Goal: Check status

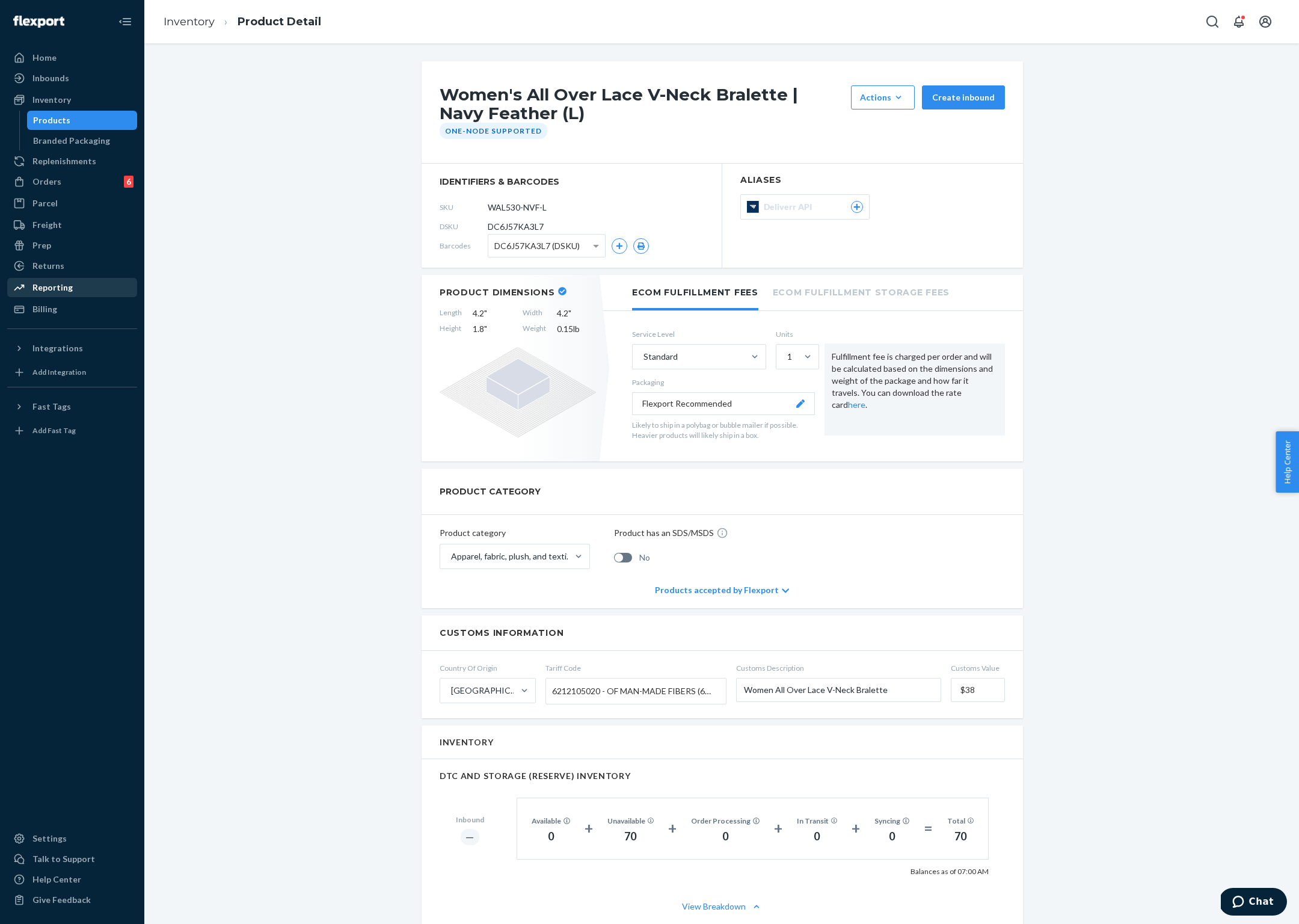
drag, startPoint x: 63, startPoint y: 289, endPoint x: 54, endPoint y: 291, distance: 9.2
click at [63, 289] on div "Reporting" at bounding box center [52, 287] width 40 height 12
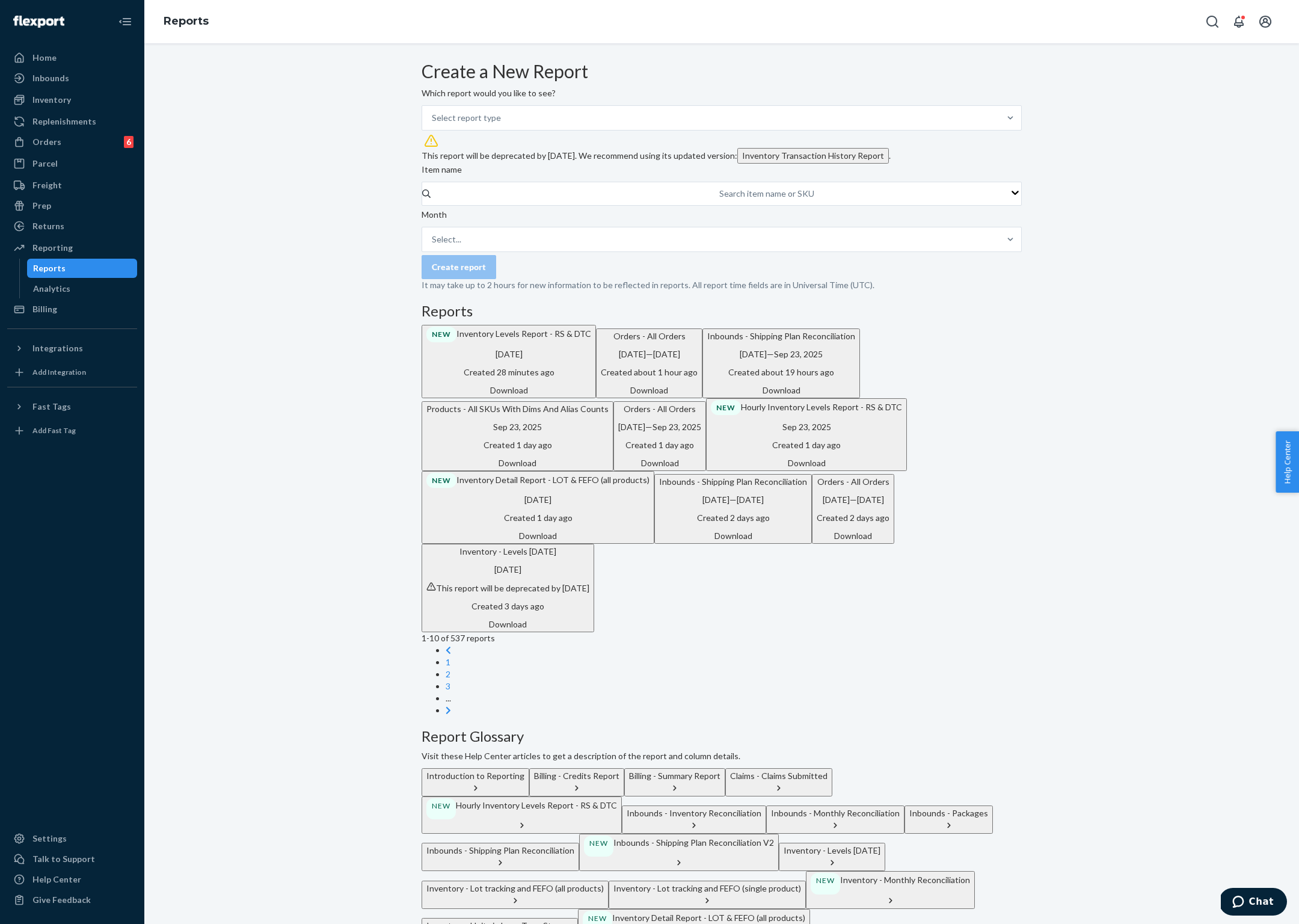
click at [650, 542] on div "Download" at bounding box center [538, 535] width 223 height 12
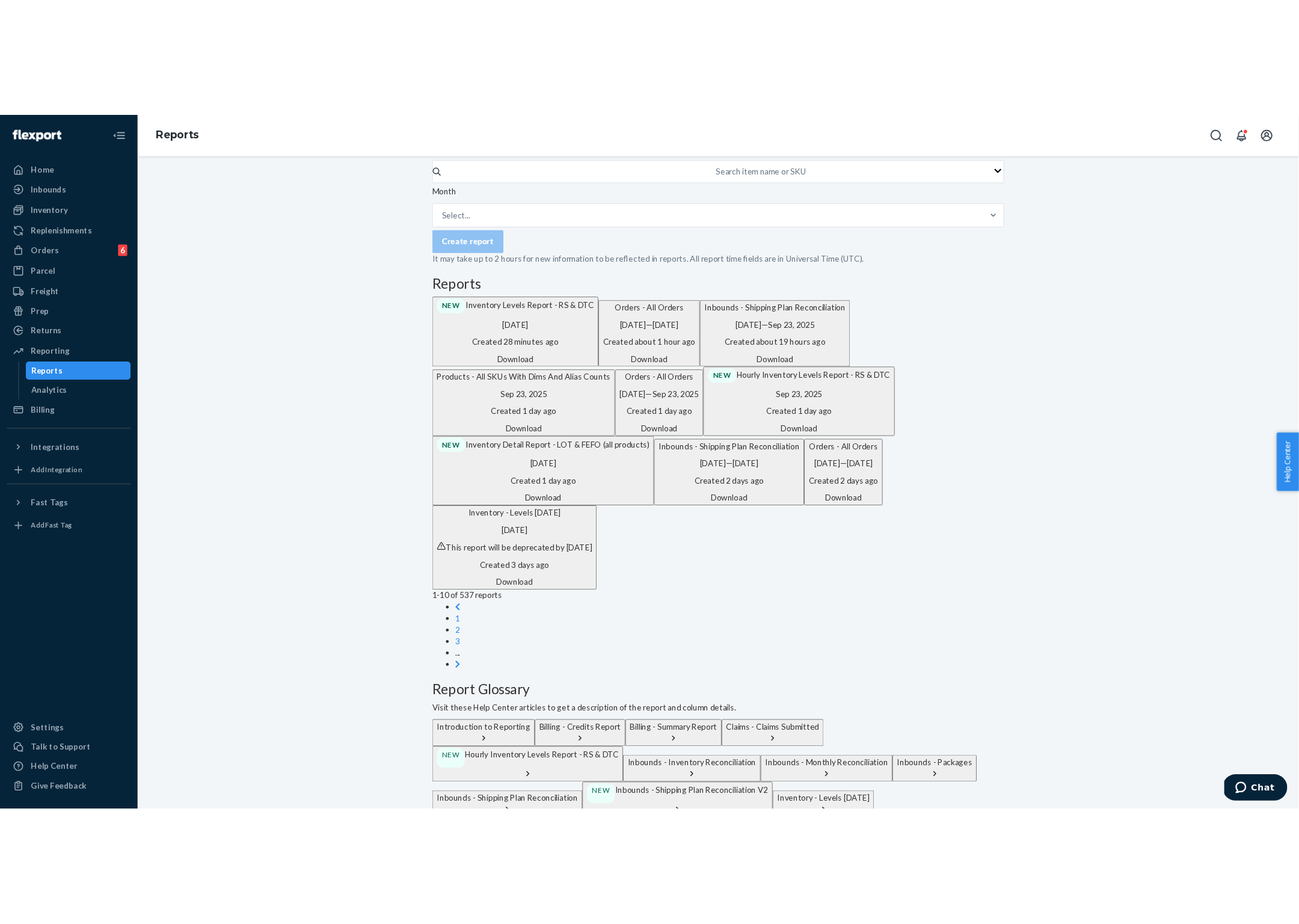
scroll to position [134, 0]
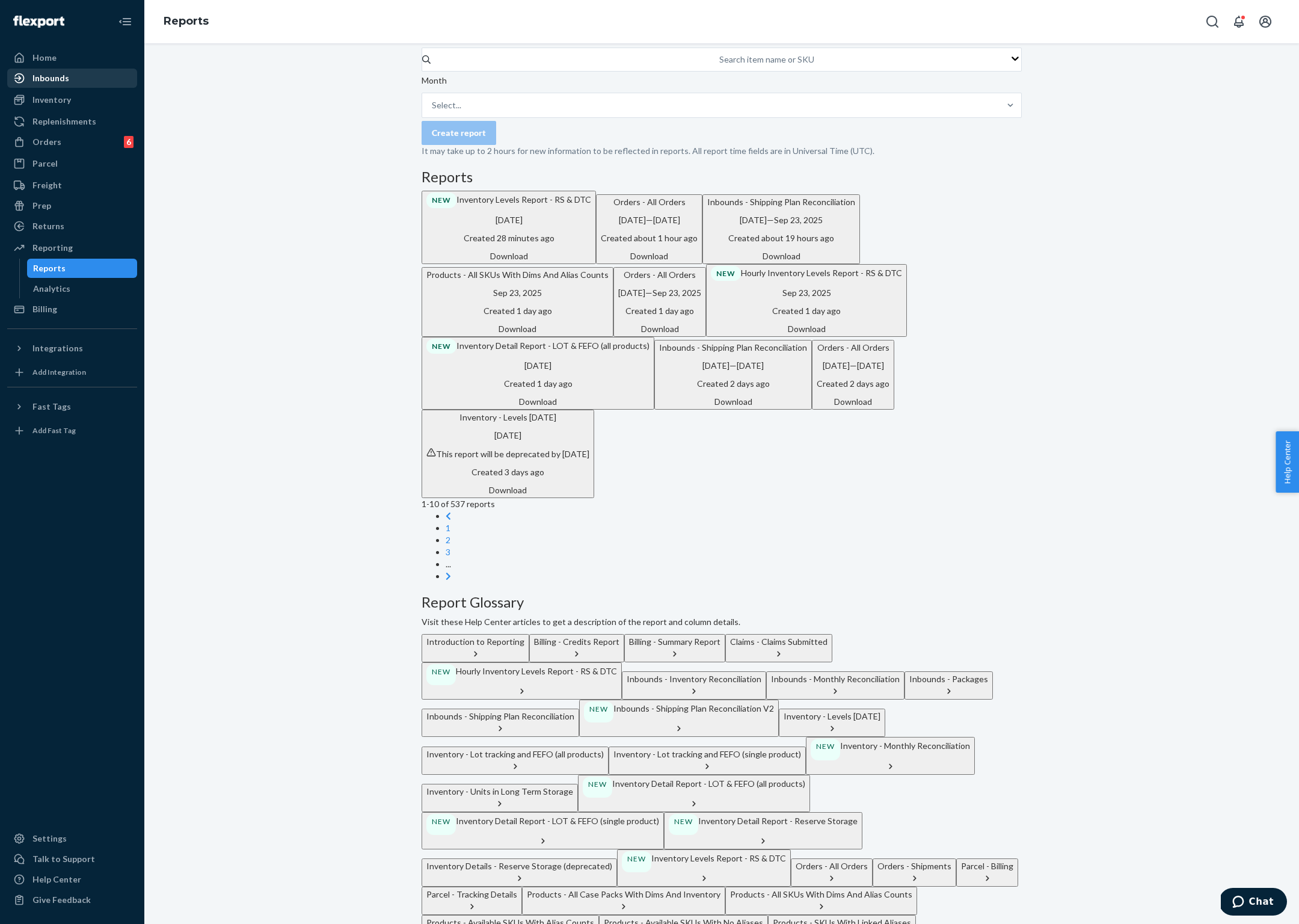
click at [57, 79] on div "Inbounds" at bounding box center [51, 78] width 37 height 12
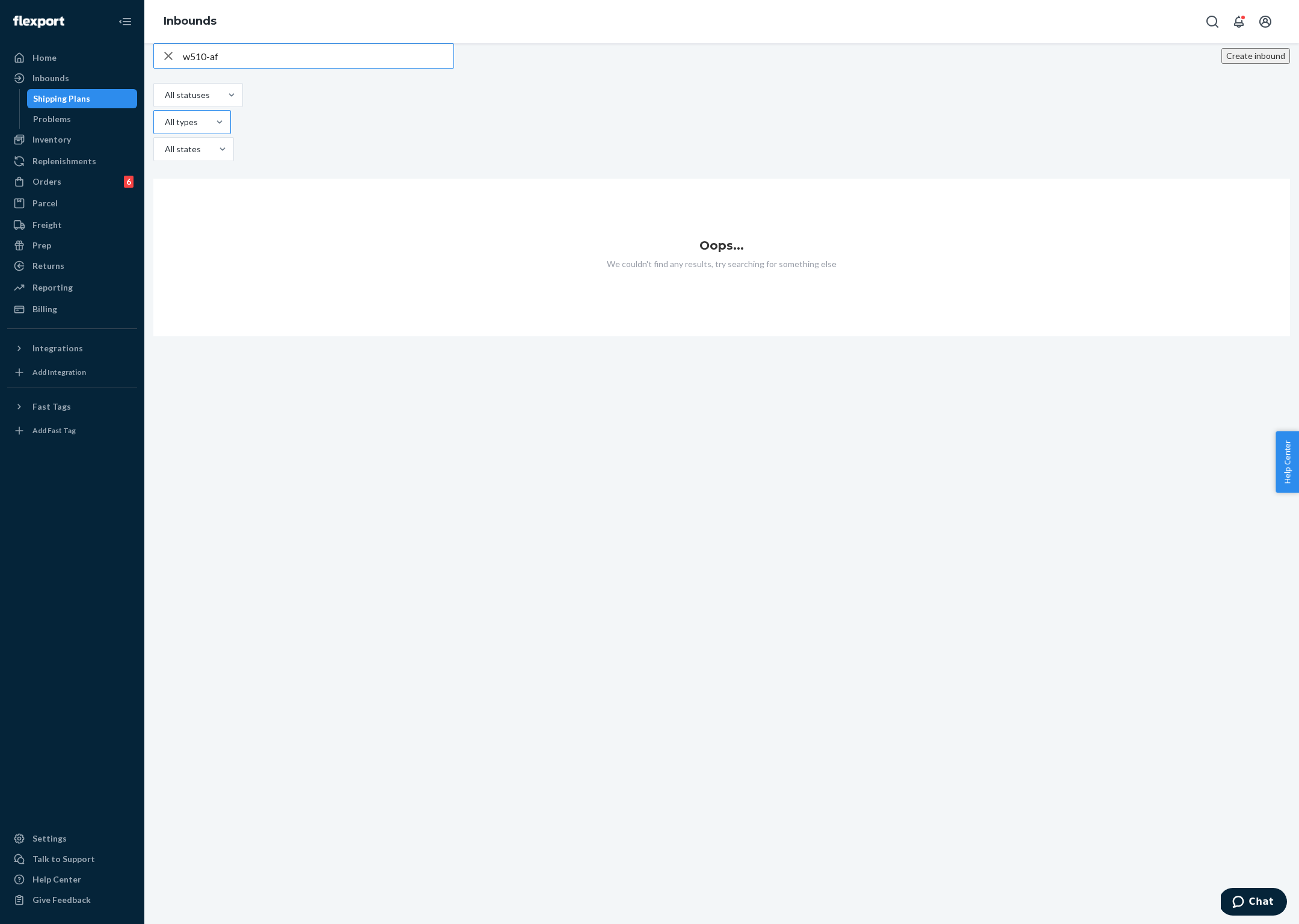
type input "w510-afr"
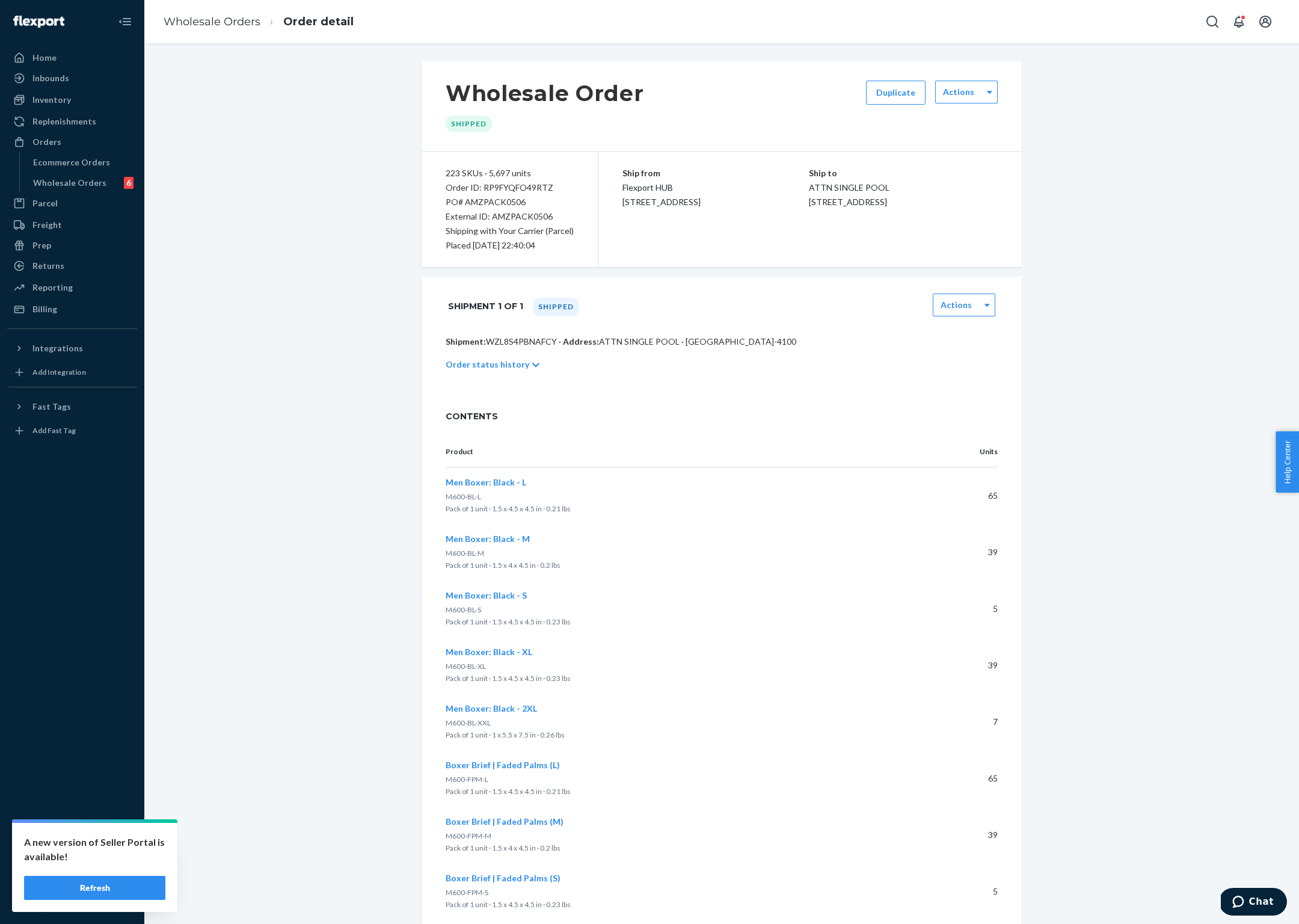
scroll to position [71, 0]
